Goal: Task Accomplishment & Management: Manage account settings

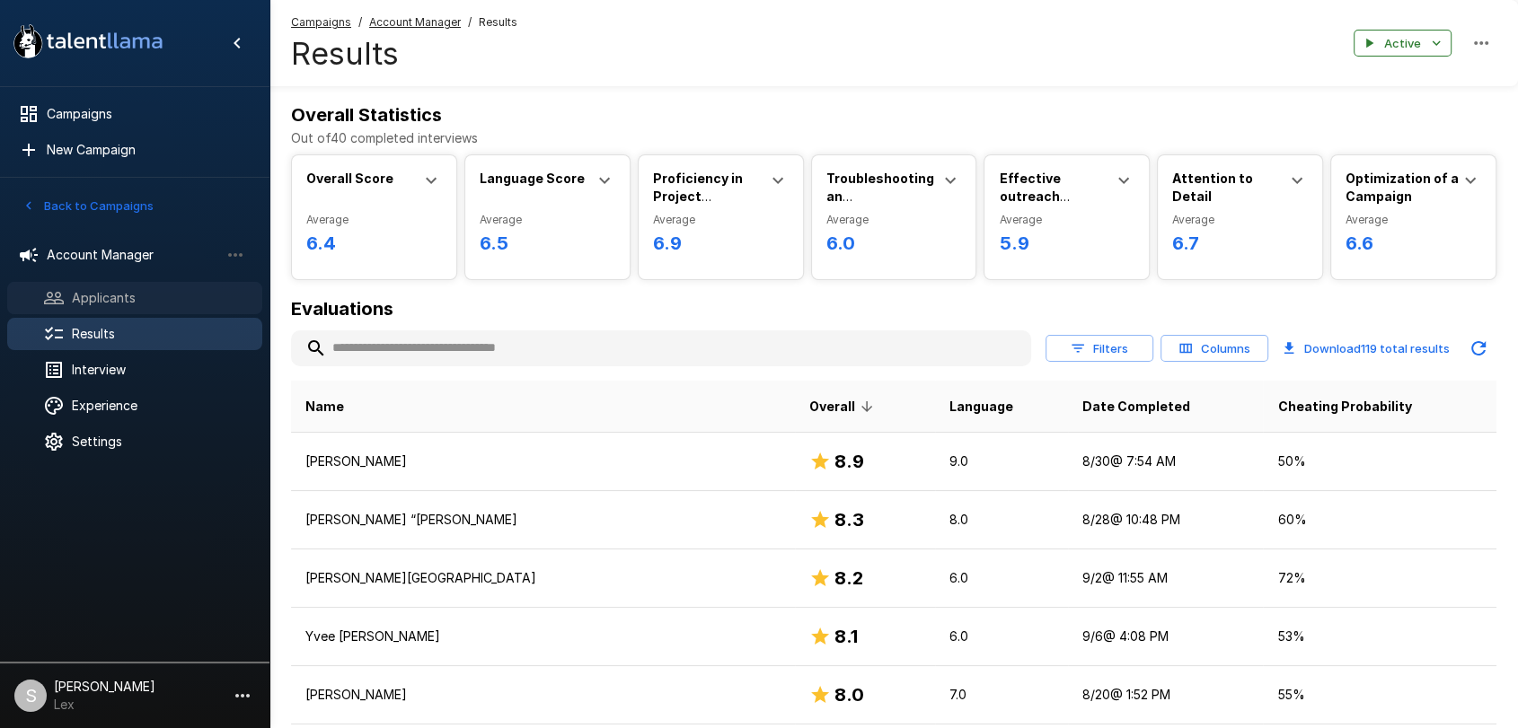
click at [146, 300] on span "Applicants" at bounding box center [160, 298] width 176 height 18
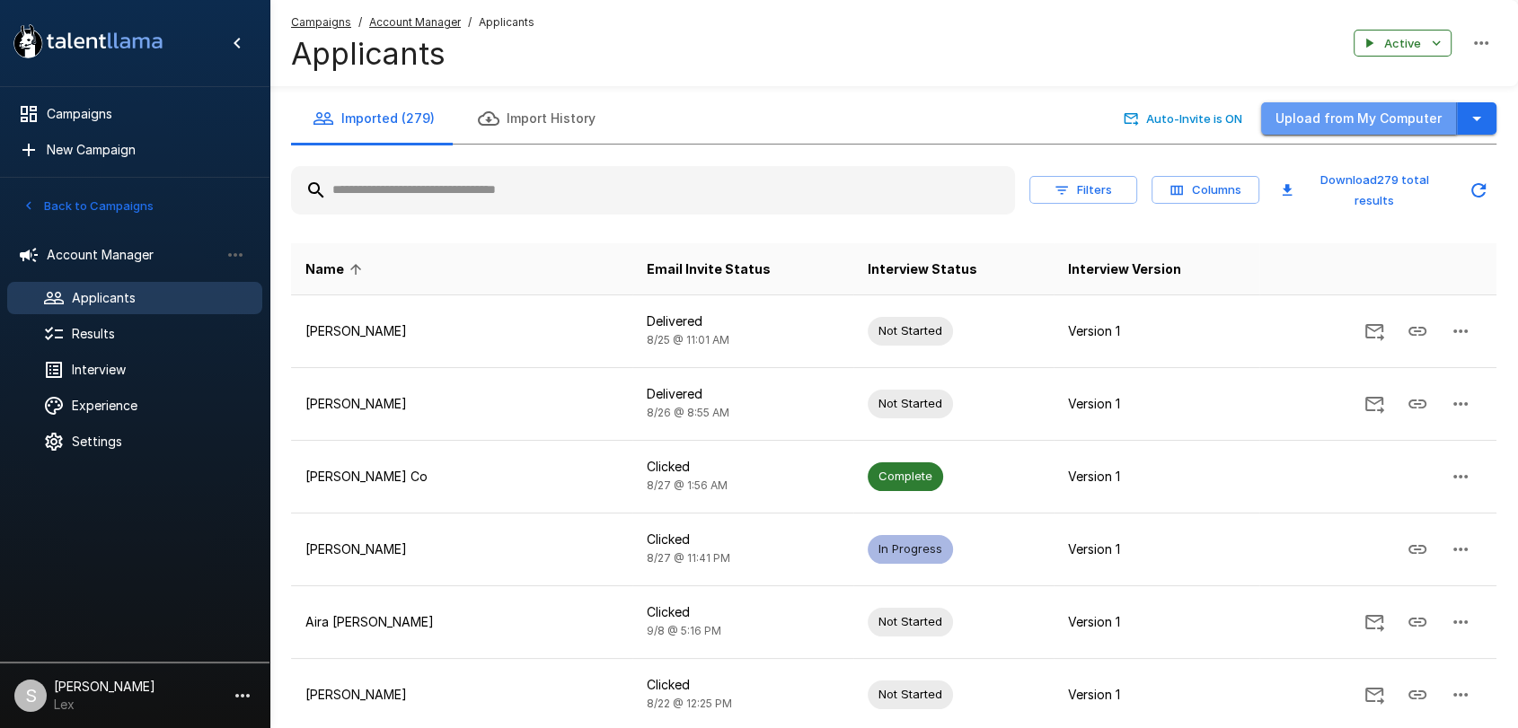
click at [1409, 117] on button "Upload from My Computer" at bounding box center [1359, 118] width 196 height 33
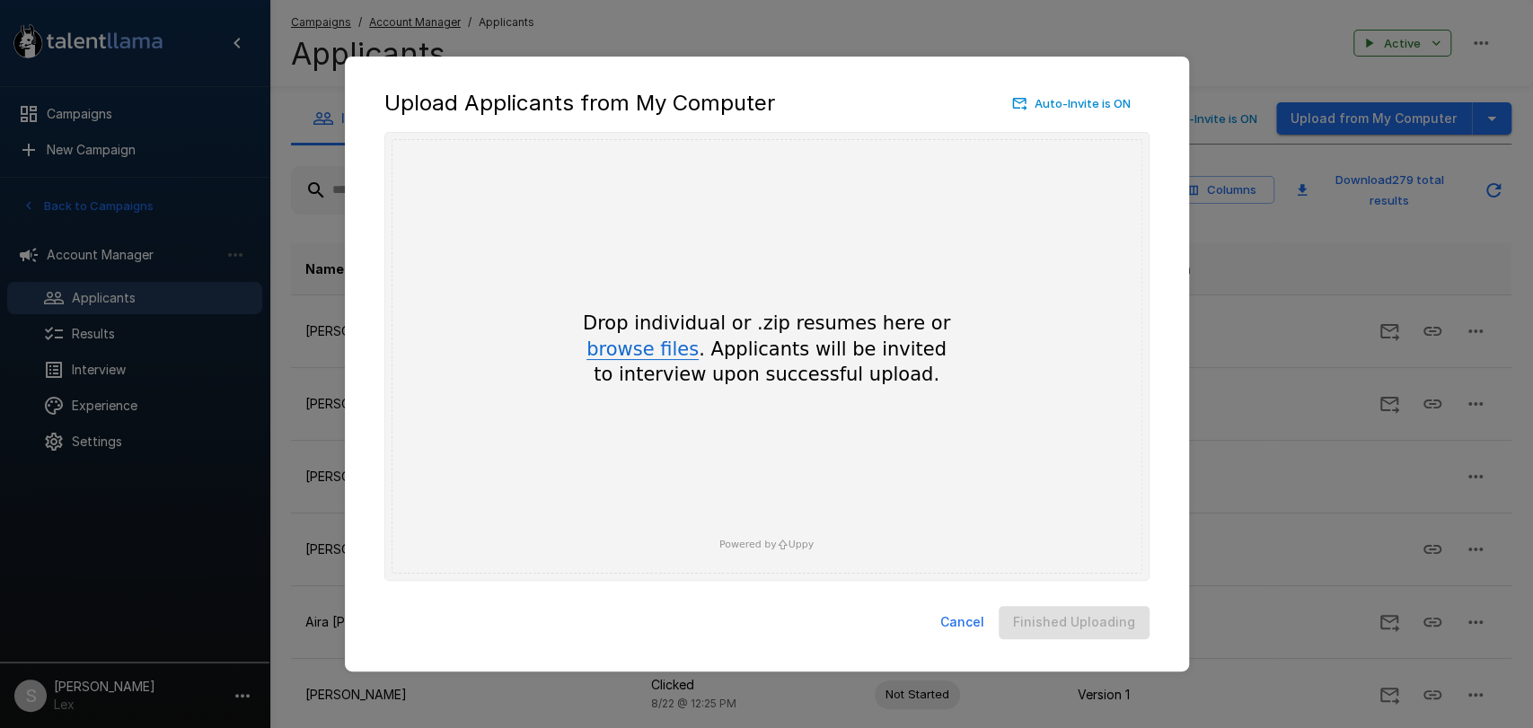
click at [661, 341] on button "browse files" at bounding box center [642, 350] width 112 height 20
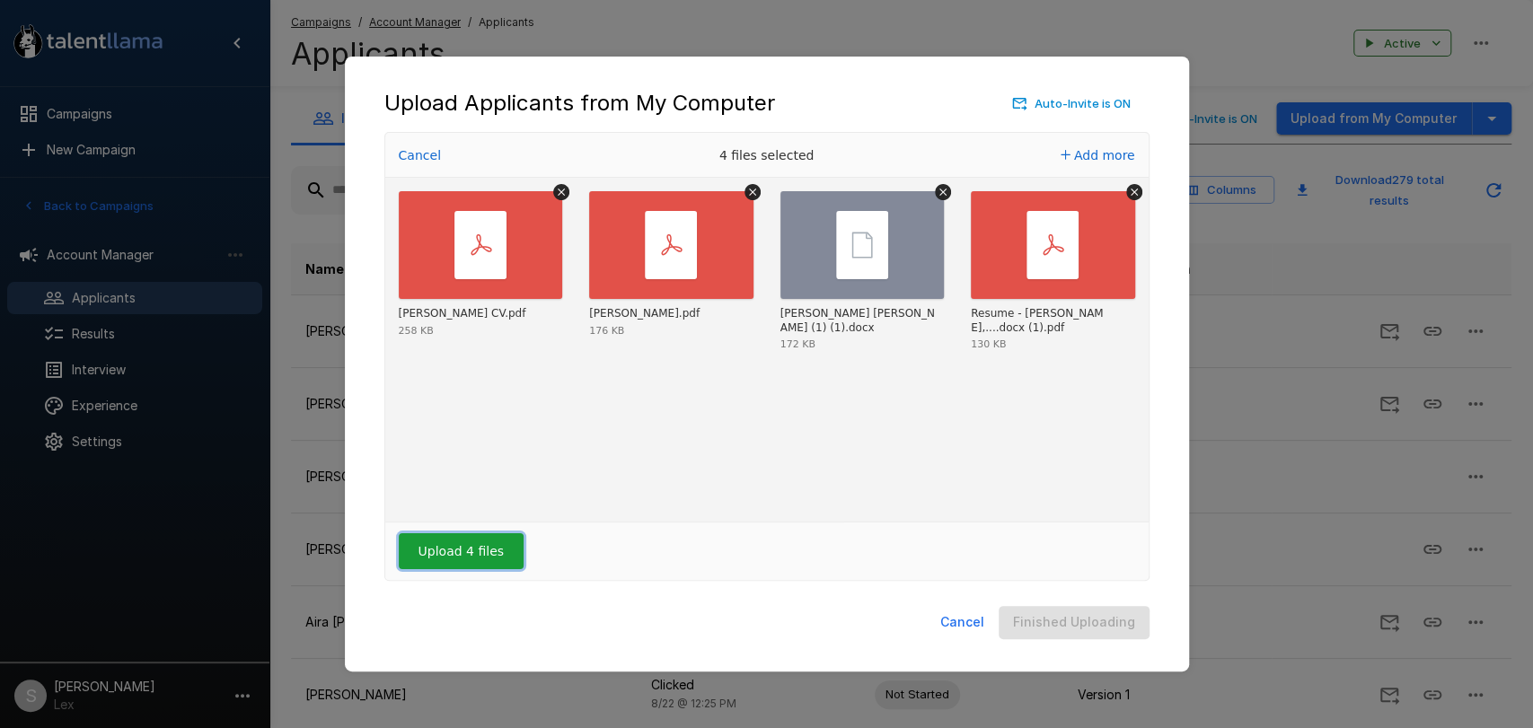
click at [421, 559] on button "Upload 4 files" at bounding box center [461, 551] width 125 height 36
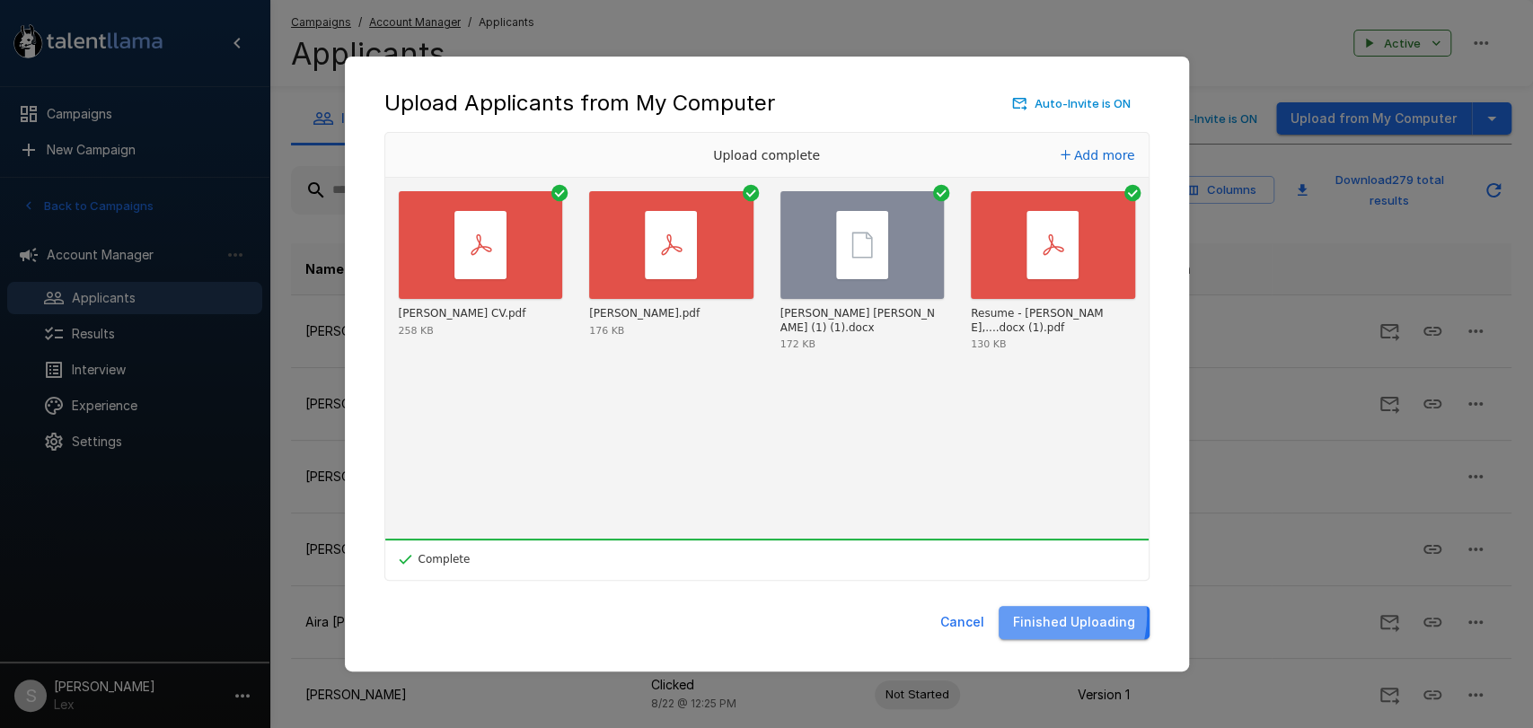
click at [1049, 615] on button "Finished Uploading" at bounding box center [1074, 622] width 151 height 33
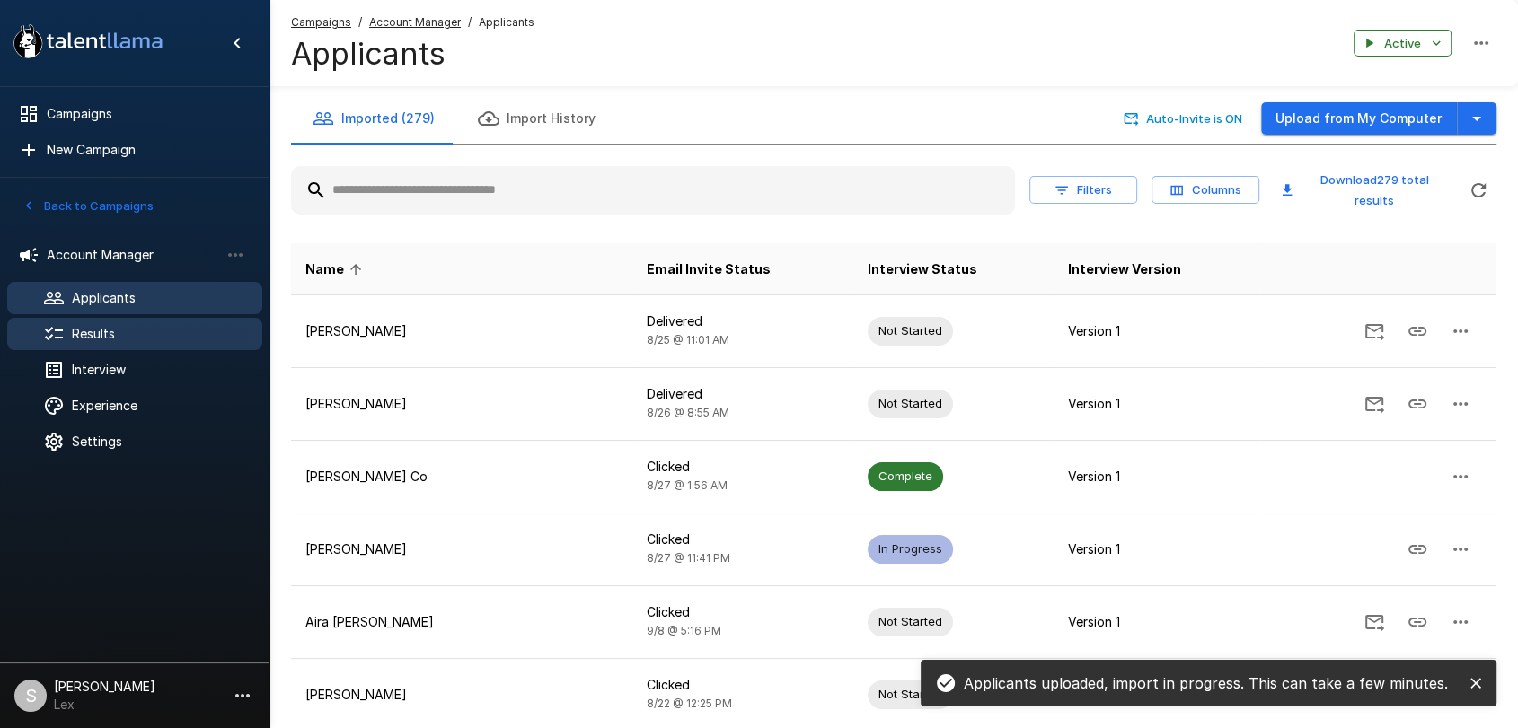
click at [75, 333] on span "Results" at bounding box center [160, 334] width 176 height 18
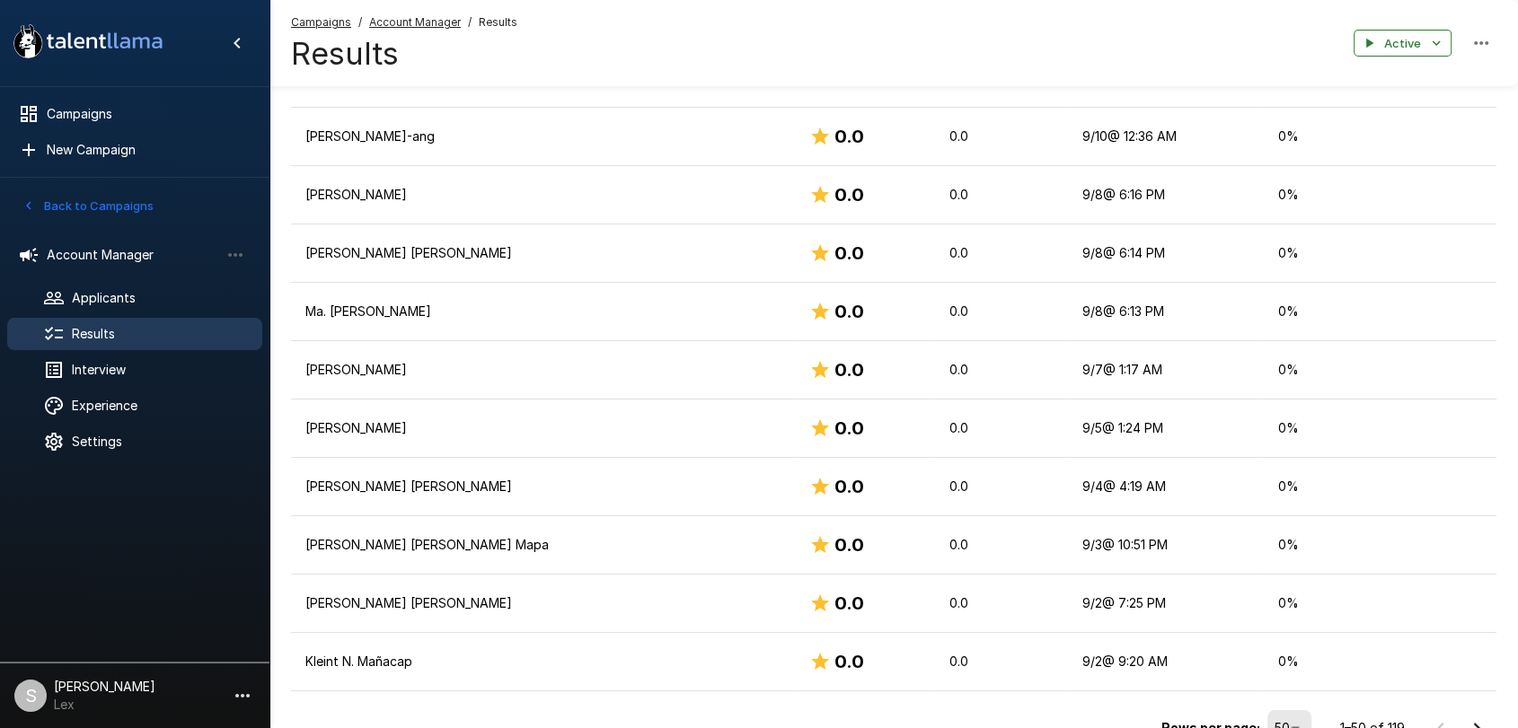
scroll to position [2704, 0]
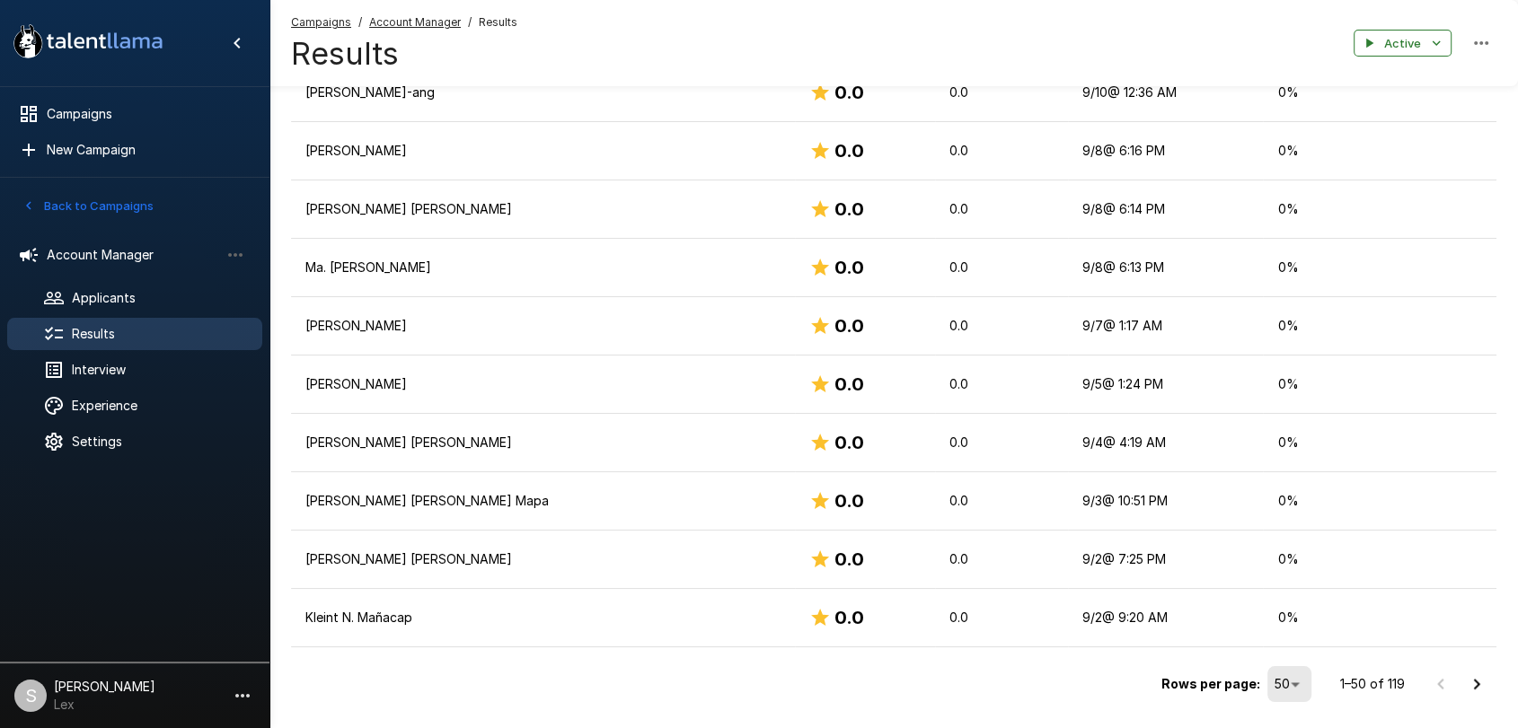
drag, startPoint x: 1516, startPoint y: 669, endPoint x: 1523, endPoint y: 586, distance: 82.9
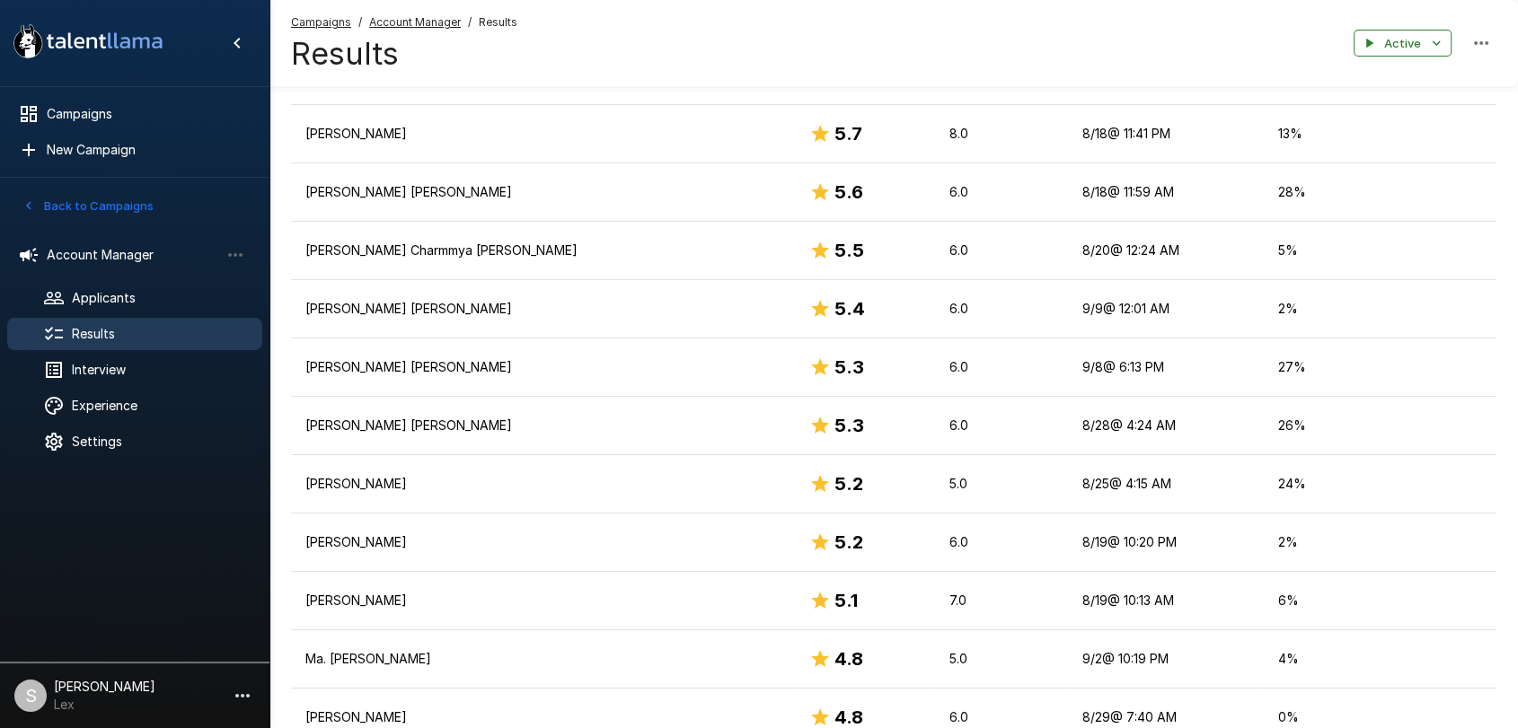
scroll to position [1908, 0]
